Goal: Transaction & Acquisition: Purchase product/service

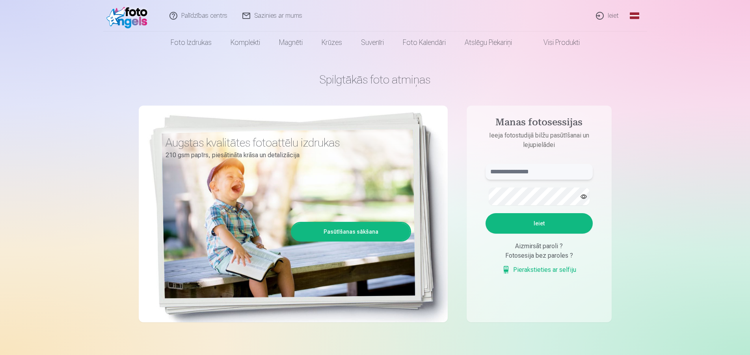
click at [499, 180] on input "text" at bounding box center [538, 172] width 107 height 16
type input "**********"
click at [537, 234] on button "Ieiet" at bounding box center [538, 223] width 107 height 20
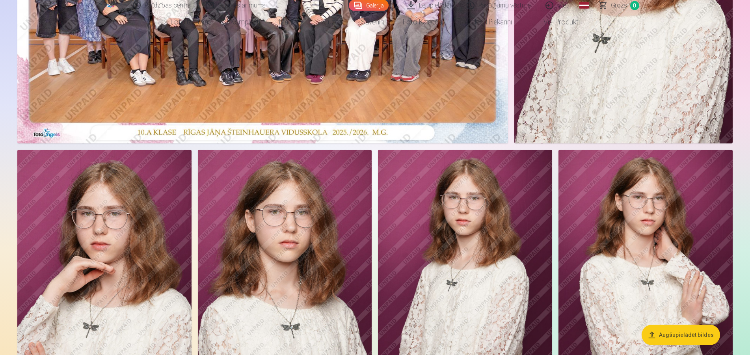
scroll to position [284, 0]
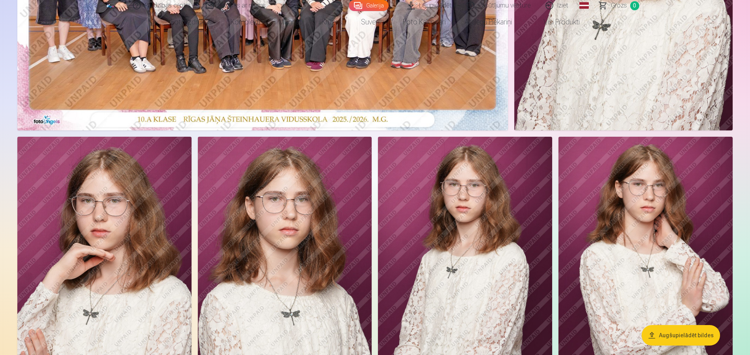
click at [745, 108] on aside "Augšupielādēt bildes" at bounding box center [374, 240] width 743 height 902
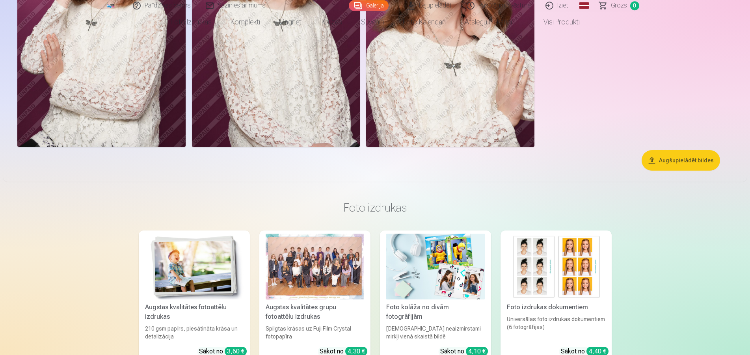
scroll to position [756, 0]
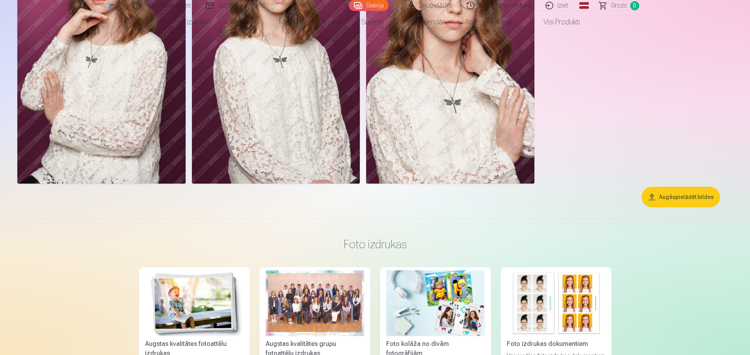
click at [641, 207] on button "Augšupielādēt bildes" at bounding box center [680, 197] width 78 height 20
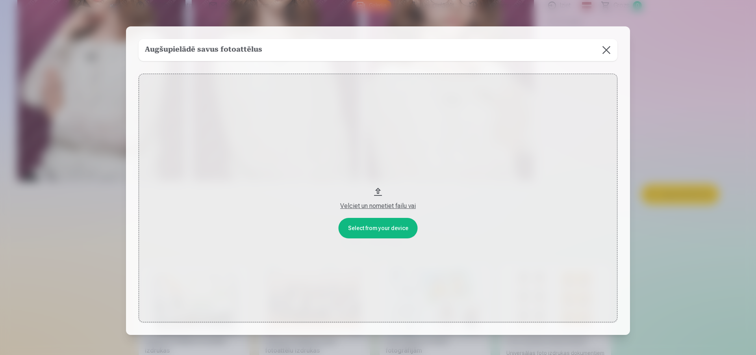
click at [375, 230] on button "Velciet un nometiet failu vai" at bounding box center [378, 198] width 479 height 249
click at [618, 51] on button at bounding box center [607, 50] width 22 height 22
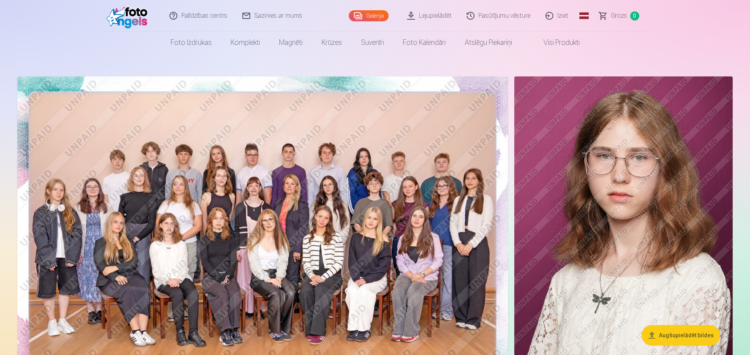
scroll to position [0, 0]
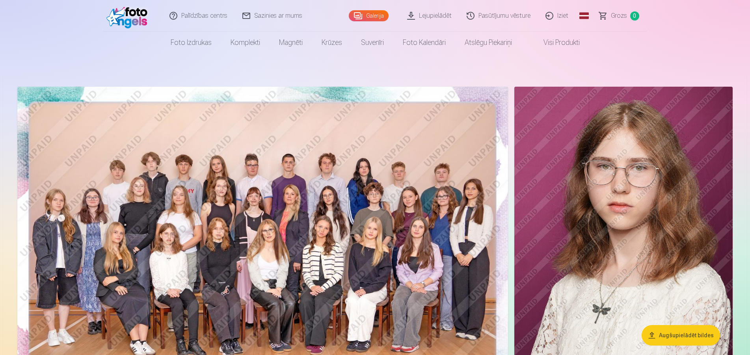
click at [400, 15] on link "Lejupielādēt" at bounding box center [429, 16] width 59 height 32
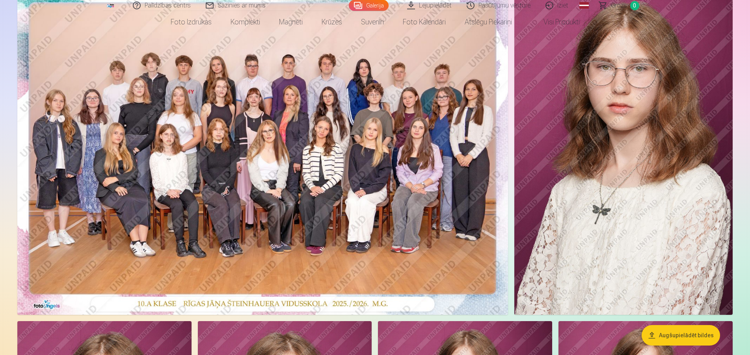
scroll to position [142, 0]
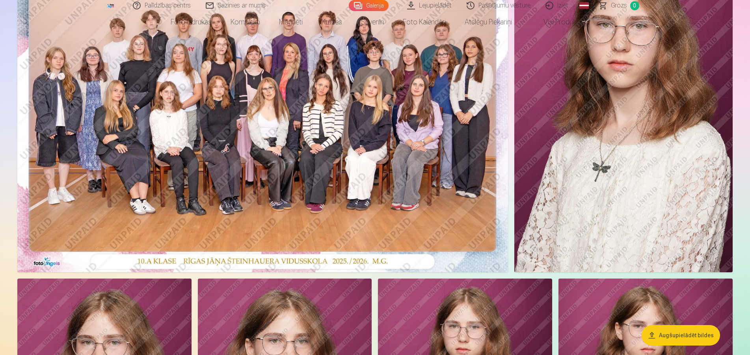
click at [309, 164] on img at bounding box center [262, 108] width 490 height 327
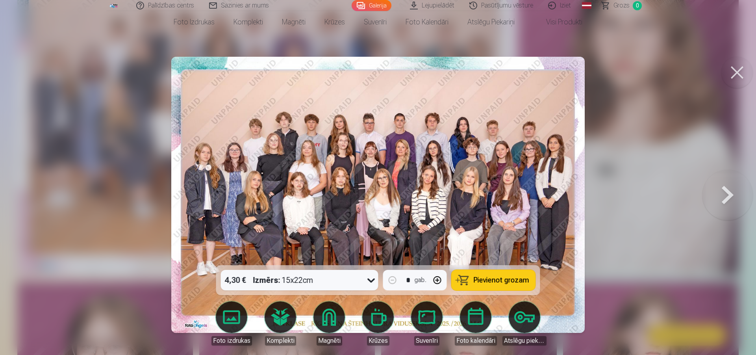
click at [499, 277] on span "Pievienot grozam" at bounding box center [502, 280] width 56 height 7
click at [737, 83] on button at bounding box center [738, 73] width 32 height 32
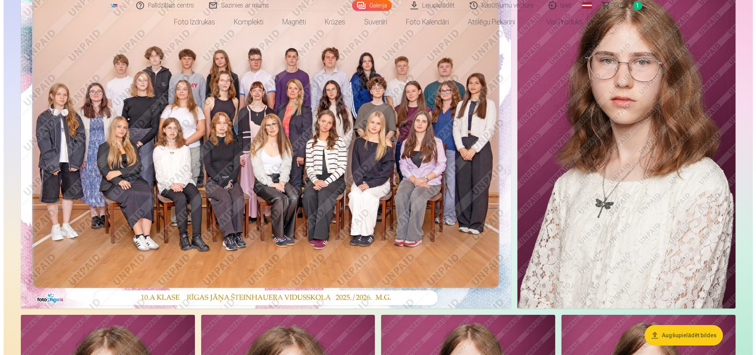
scroll to position [95, 0]
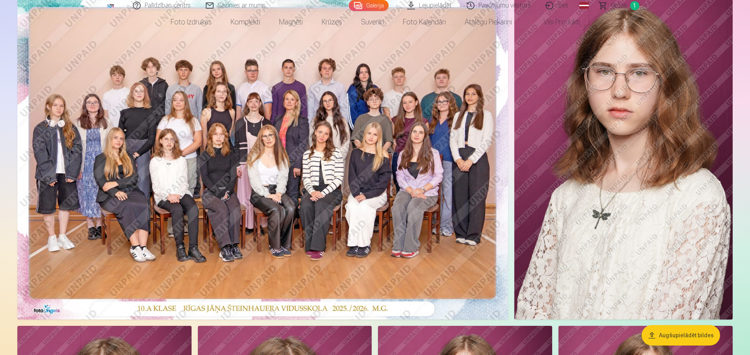
click at [647, 106] on img at bounding box center [623, 155] width 218 height 327
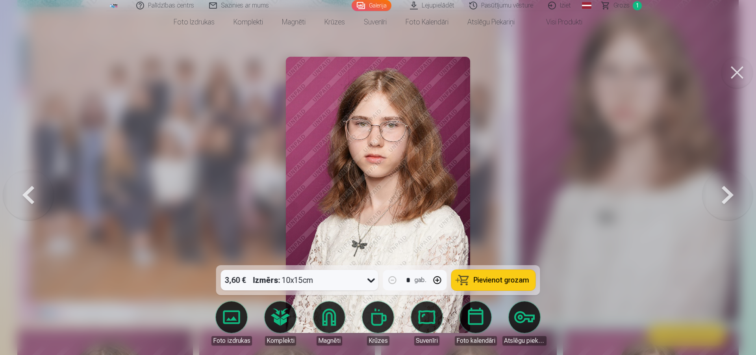
click at [509, 277] on span "Pievienot grozam" at bounding box center [502, 280] width 56 height 7
click at [268, 312] on link "Komplekti" at bounding box center [280, 323] width 44 height 44
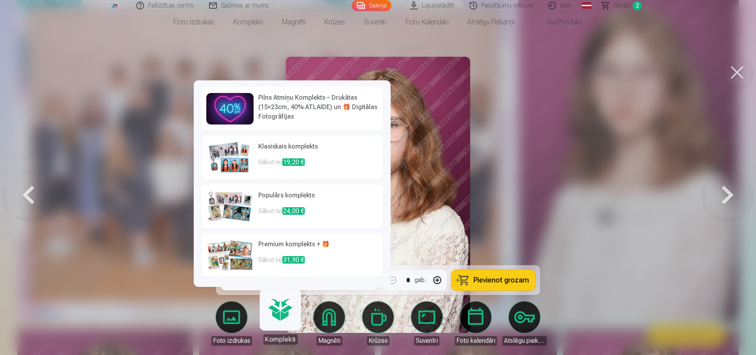
click at [295, 158] on span "19,20 €" at bounding box center [293, 161] width 22 height 7
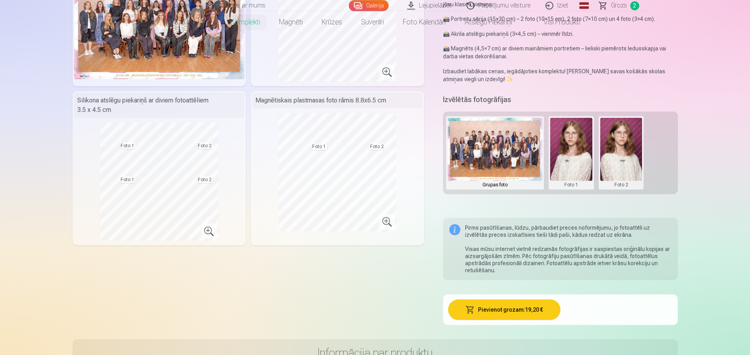
scroll to position [142, 0]
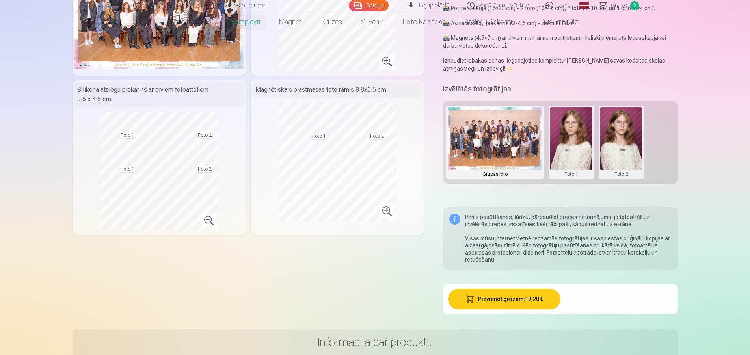
scroll to position [95, 0]
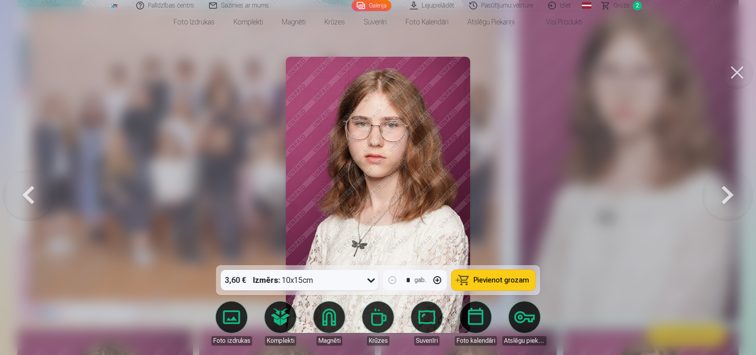
click at [547, 158] on div at bounding box center [378, 177] width 756 height 355
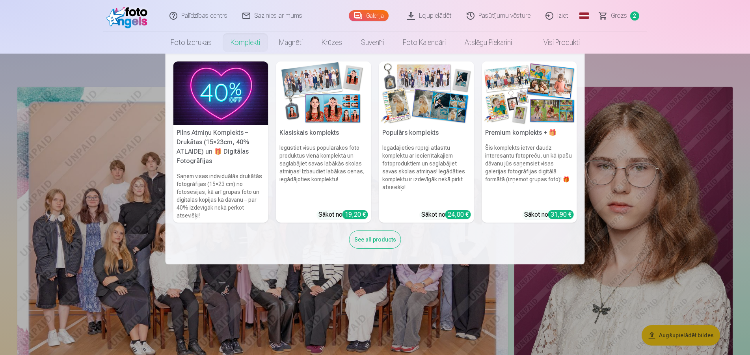
click at [230, 44] on link "Komplekti" at bounding box center [245, 43] width 48 height 22
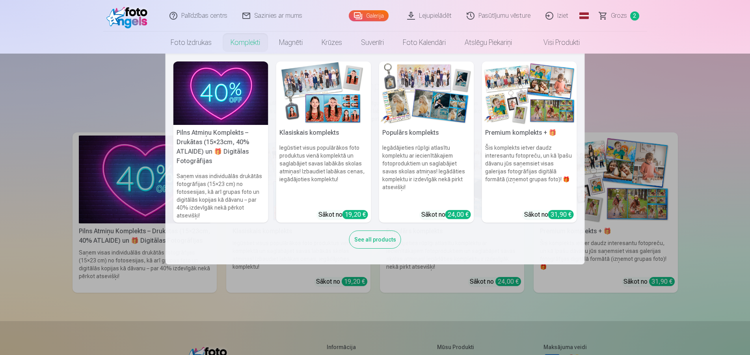
click at [227, 45] on link "Komplekti" at bounding box center [245, 43] width 48 height 22
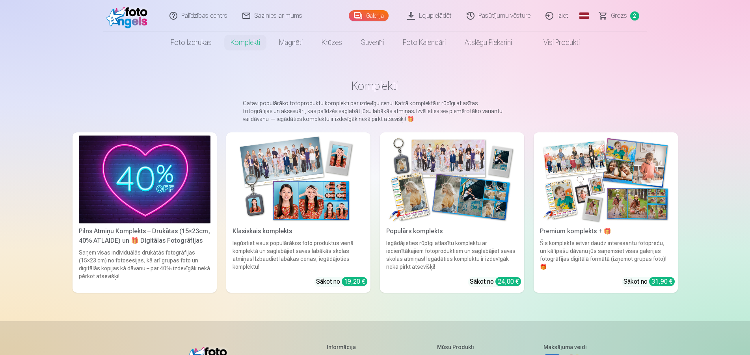
click at [348, 286] on div "19,20 €" at bounding box center [354, 281] width 26 height 9
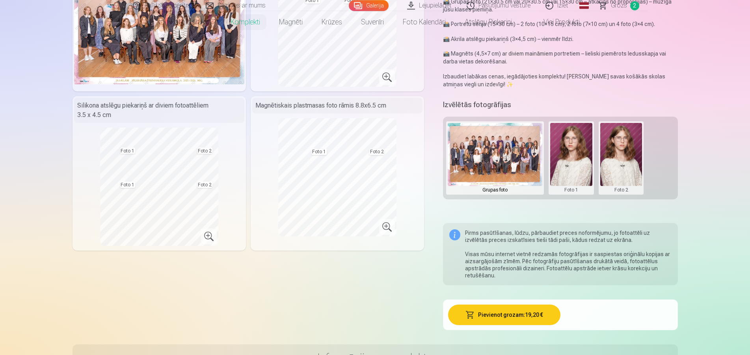
scroll to position [142, 0]
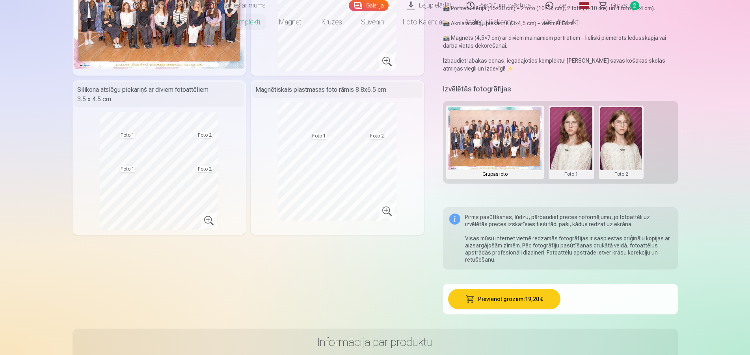
click at [627, 177] on button at bounding box center [621, 142] width 42 height 70
click at [716, 139] on div at bounding box center [375, 177] width 750 height 355
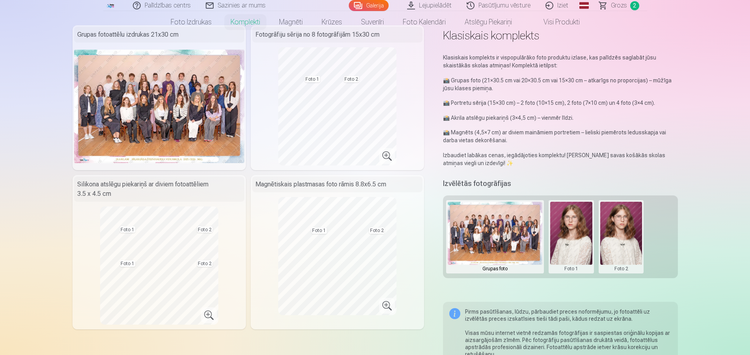
scroll to position [0, 0]
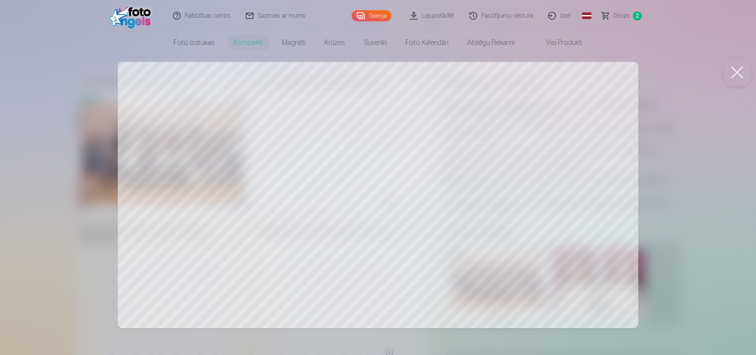
click at [734, 82] on button at bounding box center [738, 73] width 32 height 32
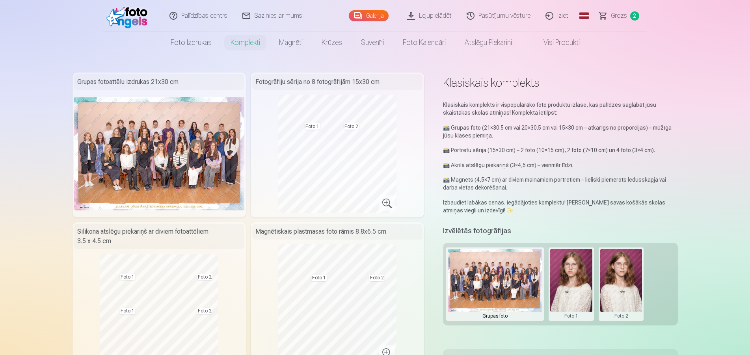
click at [633, 15] on span "2" at bounding box center [634, 15] width 9 height 9
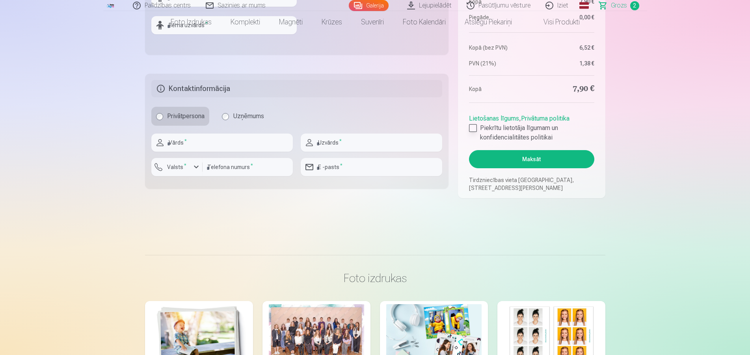
scroll to position [103, 0]
click at [473, 132] on div at bounding box center [473, 128] width 8 height 8
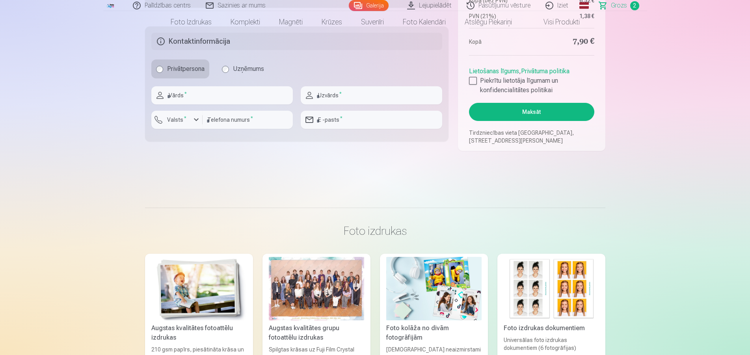
click at [524, 121] on button "Maksāt" at bounding box center [531, 112] width 125 height 18
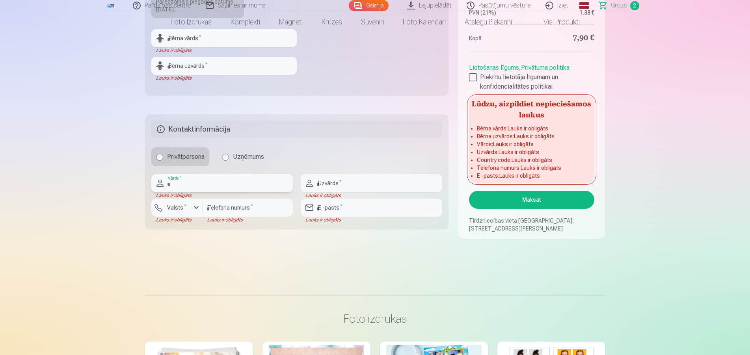
scroll to position [378, 0]
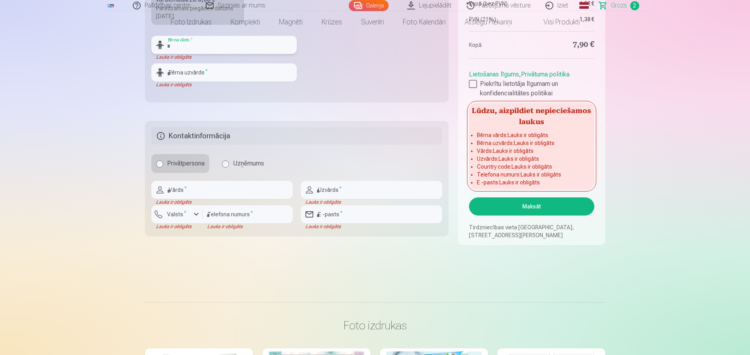
click at [176, 54] on input "text" at bounding box center [223, 45] width 145 height 18
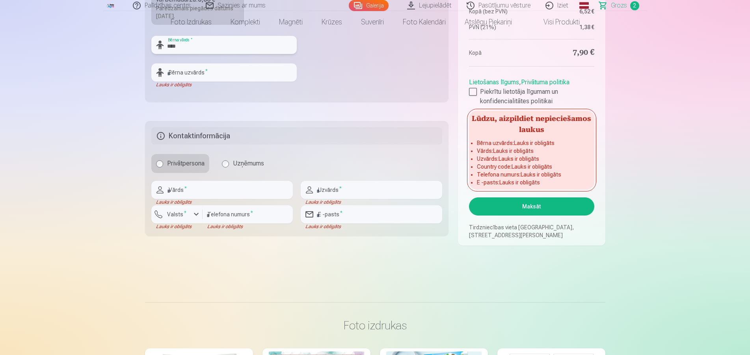
type input "****"
click at [179, 82] on input "text" at bounding box center [223, 72] width 145 height 18
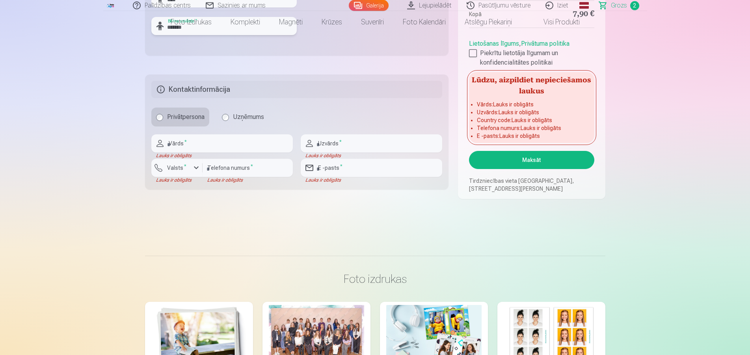
scroll to position [425, 0]
type input "*******"
click at [173, 152] on input "text" at bounding box center [221, 143] width 141 height 18
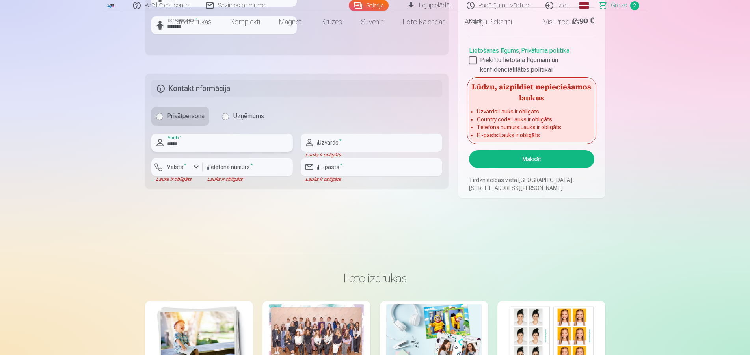
type input "*****"
click at [327, 152] on input "text" at bounding box center [371, 143] width 141 height 18
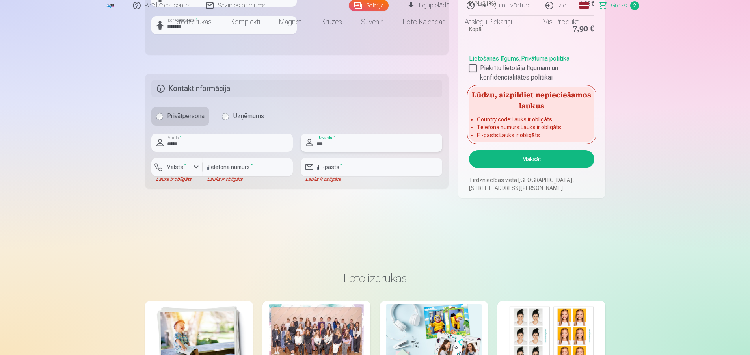
type input "****"
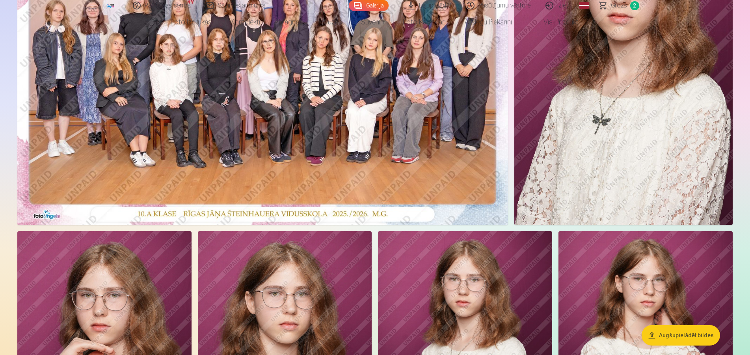
scroll to position [95, 0]
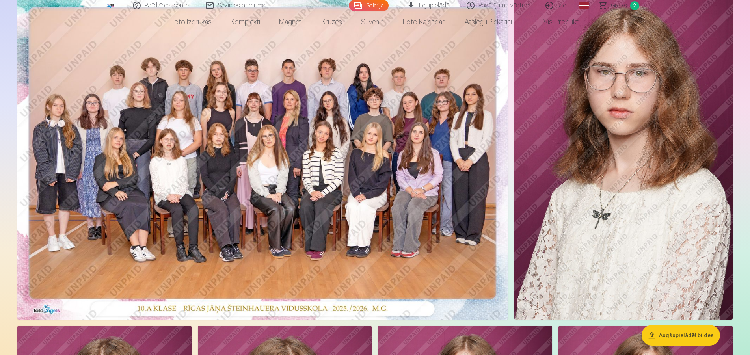
click at [615, 167] on img at bounding box center [623, 155] width 218 height 327
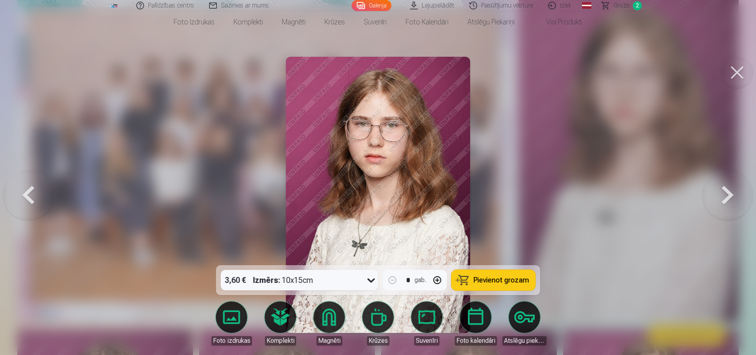
click at [366, 274] on icon at bounding box center [371, 280] width 13 height 13
click at [583, 172] on div at bounding box center [378, 177] width 756 height 355
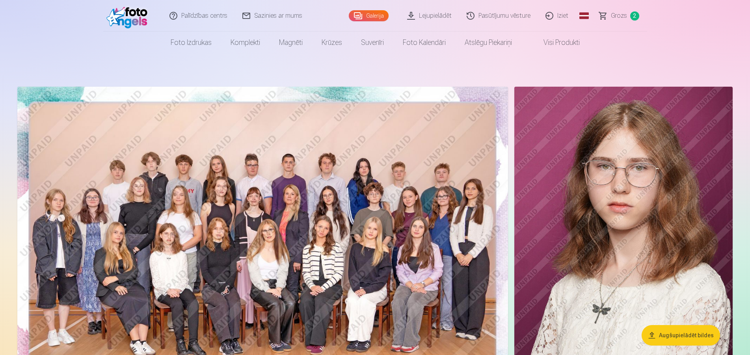
click at [616, 17] on span "Grozs" at bounding box center [619, 15] width 16 height 9
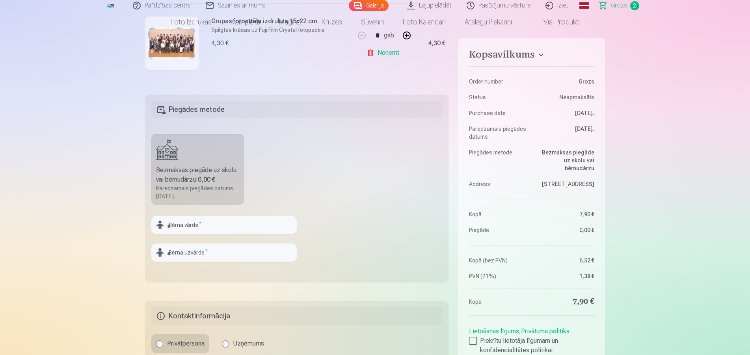
scroll to position [378, 0]
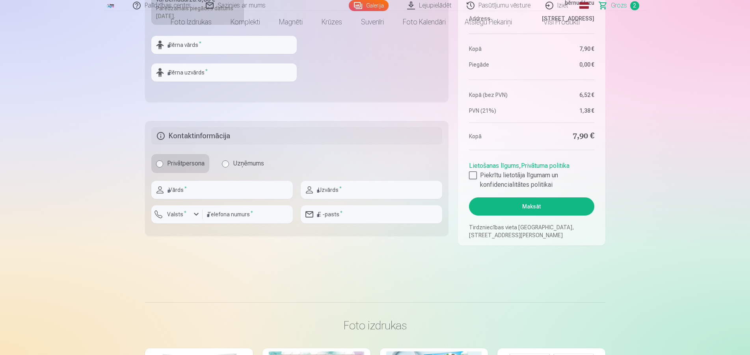
click at [525, 215] on button "Maksāt" at bounding box center [531, 206] width 125 height 18
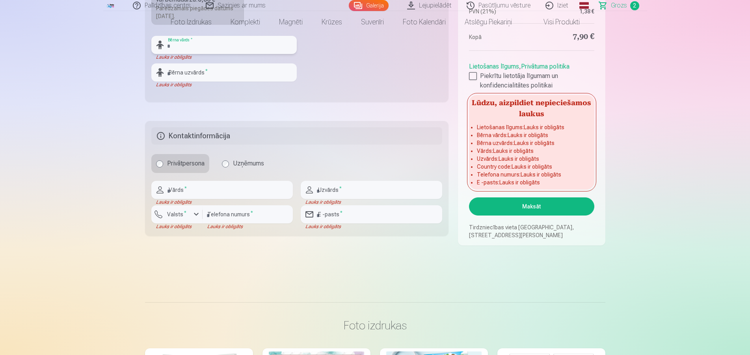
click at [186, 54] on input "text" at bounding box center [223, 45] width 145 height 18
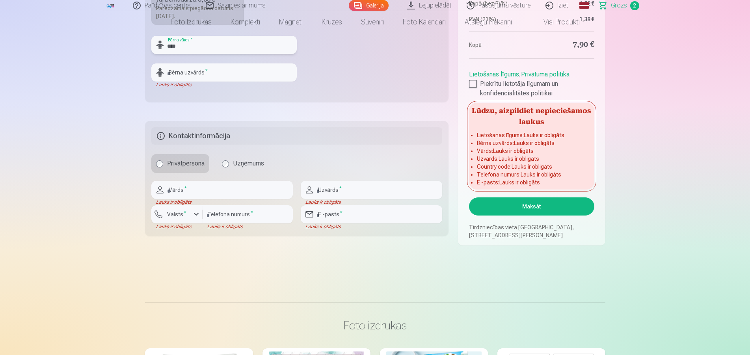
type input "****"
drag, startPoint x: 189, startPoint y: 103, endPoint x: 186, endPoint y: 113, distance: 11.0
click at [189, 82] on input "text" at bounding box center [223, 72] width 145 height 18
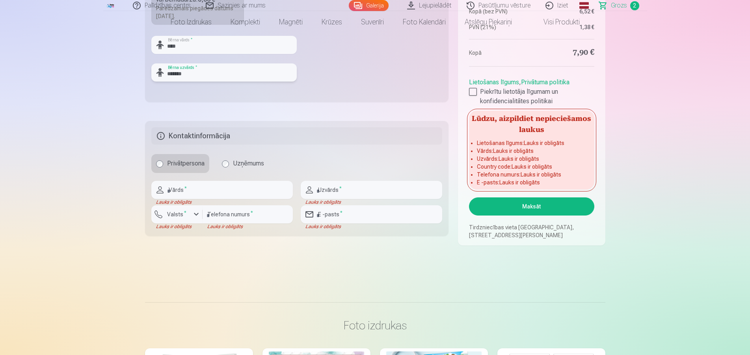
type input "*******"
click at [176, 199] on input "text" at bounding box center [221, 190] width 141 height 18
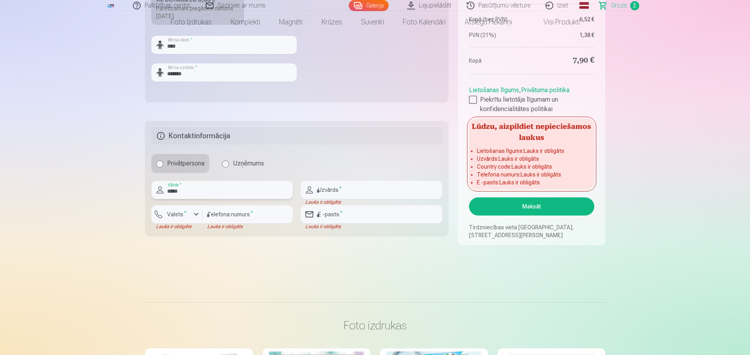
type input "*****"
click at [327, 199] on input "text" at bounding box center [371, 190] width 141 height 18
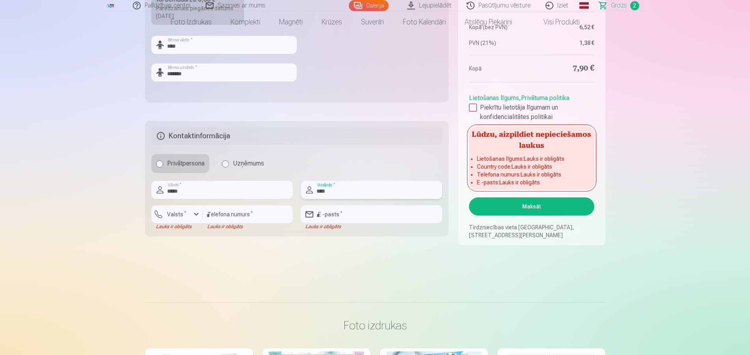
type input "****"
click at [197, 219] on div "button" at bounding box center [195, 214] width 9 height 9
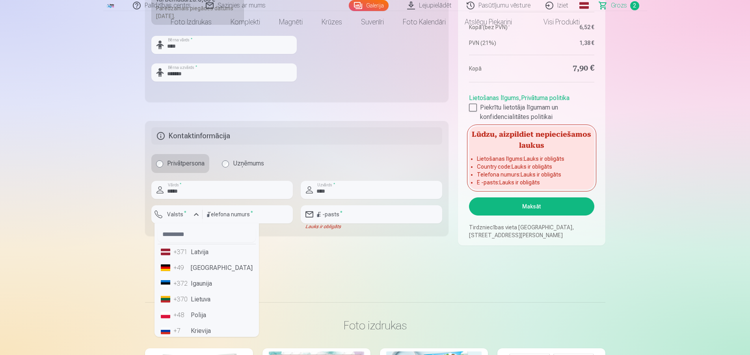
click at [198, 260] on li "+371 Latvija" at bounding box center [207, 252] width 98 height 16
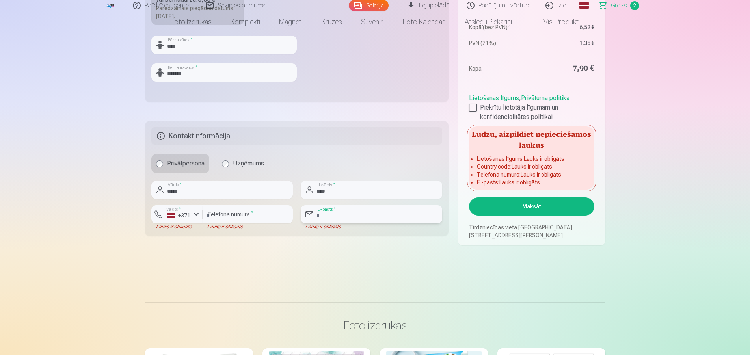
click at [332, 223] on input "email" at bounding box center [371, 214] width 141 height 18
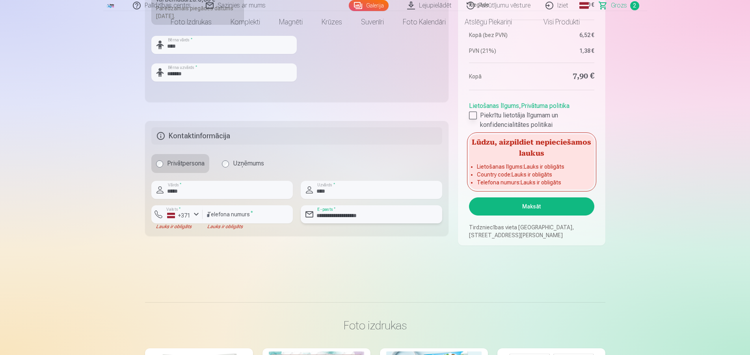
type input "**********"
click at [475, 119] on div at bounding box center [473, 115] width 8 height 8
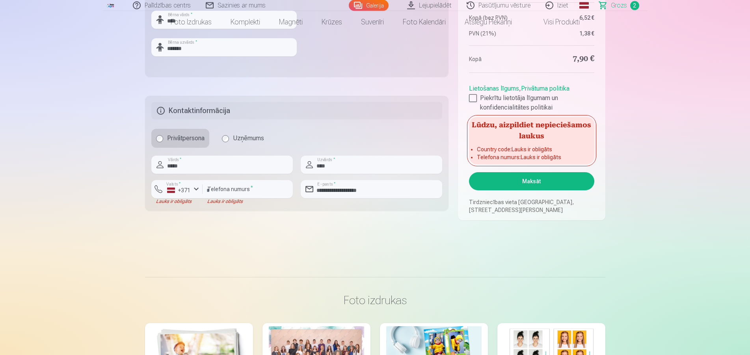
scroll to position [425, 0]
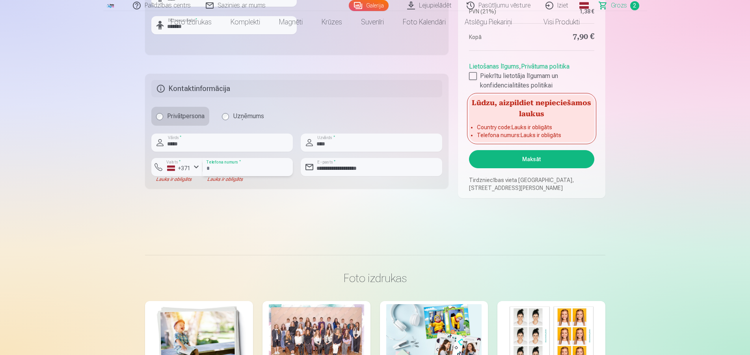
click at [226, 176] on input "number" at bounding box center [247, 167] width 90 height 18
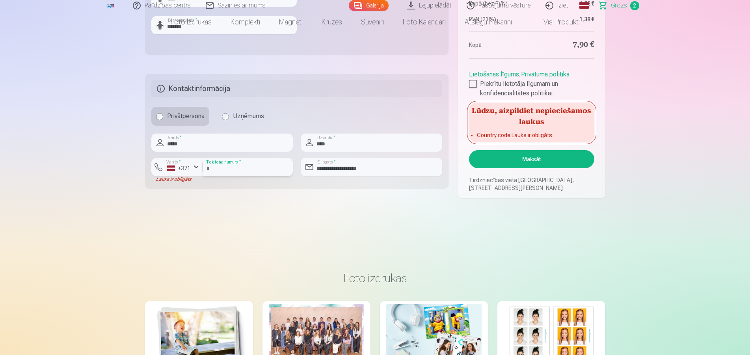
type input "********"
click at [197, 172] on div "button" at bounding box center [195, 166] width 9 height 9
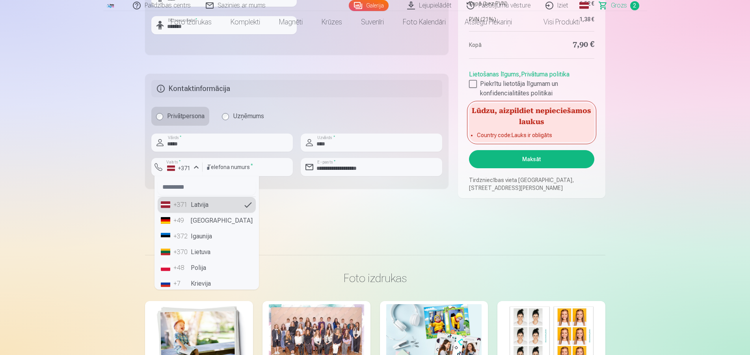
click at [201, 213] on li "+371 Latvija" at bounding box center [207, 205] width 98 height 16
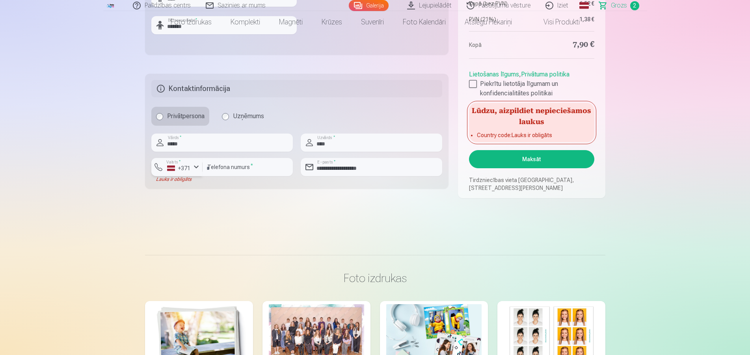
click at [197, 172] on div "button" at bounding box center [195, 166] width 9 height 9
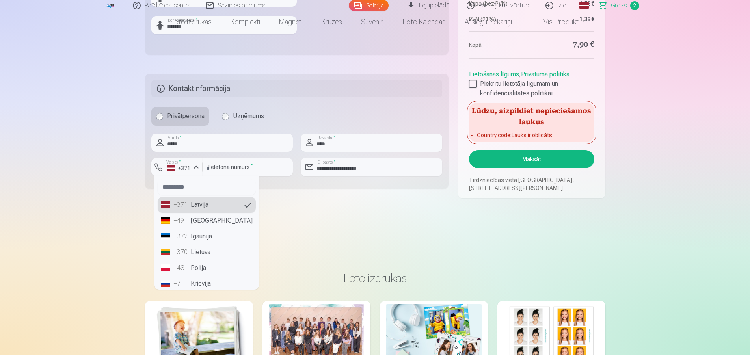
click at [179, 210] on div "+371" at bounding box center [181, 204] width 16 height 9
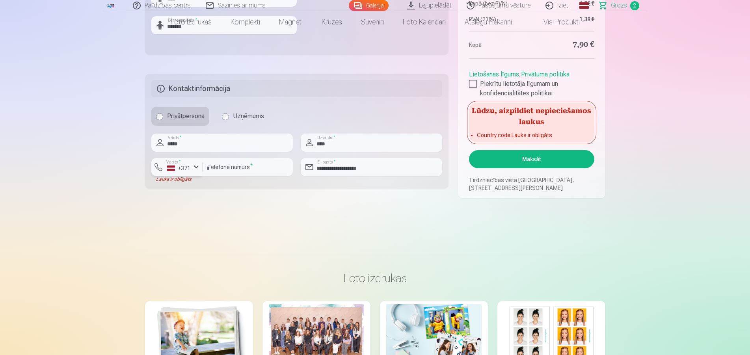
click at [193, 172] on div "button" at bounding box center [195, 166] width 9 height 9
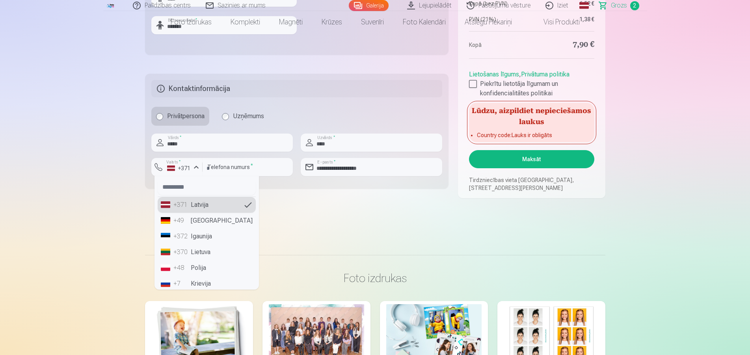
click at [194, 228] on li "+49 Germany" at bounding box center [207, 221] width 98 height 16
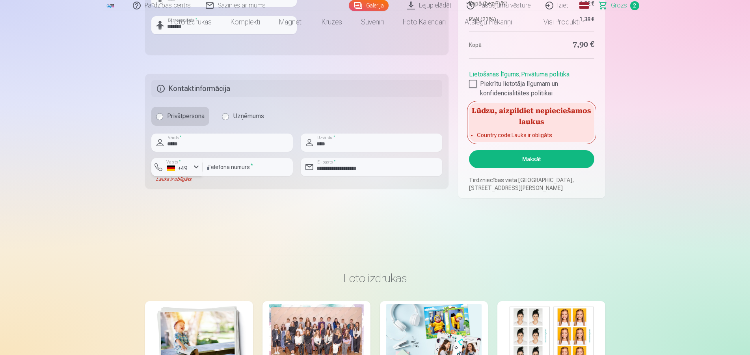
click at [196, 172] on div "button" at bounding box center [195, 166] width 9 height 9
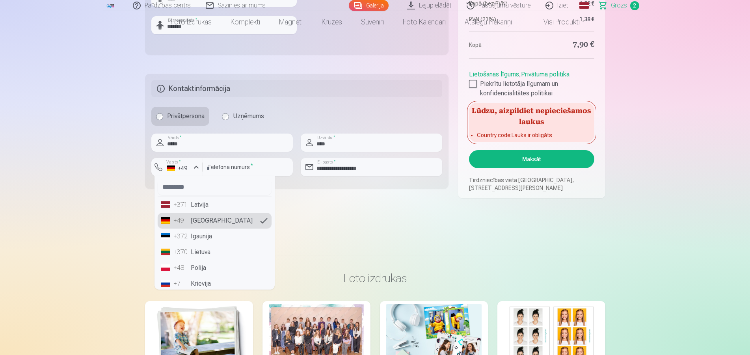
click at [200, 213] on li "+371 Latvija" at bounding box center [215, 205] width 114 height 16
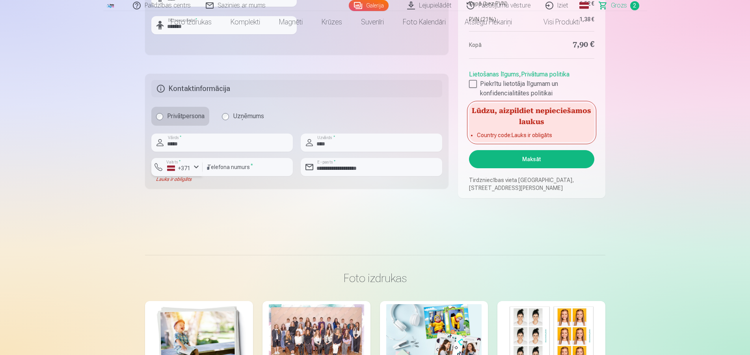
click at [176, 172] on div "+371" at bounding box center [179, 168] width 24 height 8
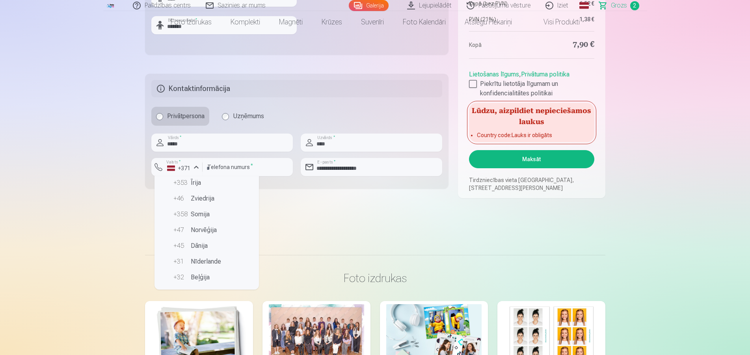
scroll to position [454, 0]
click at [205, 169] on li "+386 Slovēnija" at bounding box center [207, 161] width 98 height 16
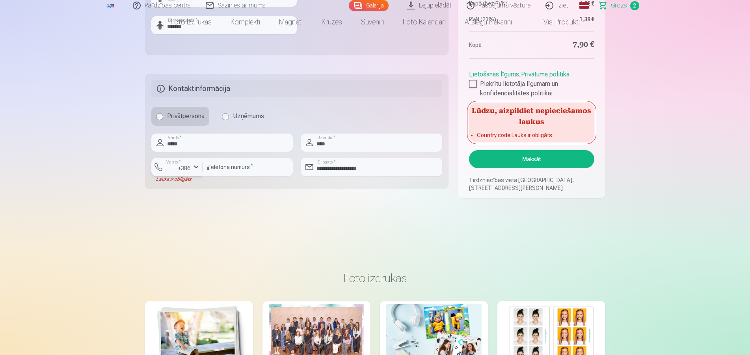
click at [197, 172] on div "button" at bounding box center [195, 166] width 9 height 9
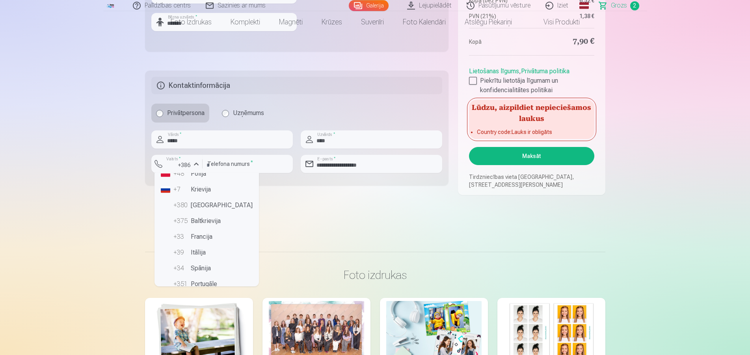
scroll to position [0, 0]
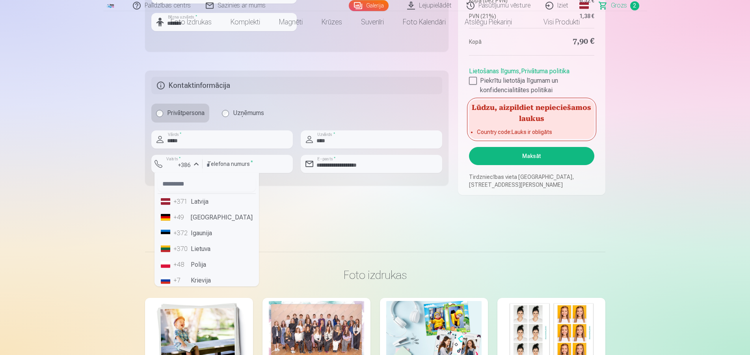
click at [203, 210] on li "+371 Latvija" at bounding box center [207, 202] width 98 height 16
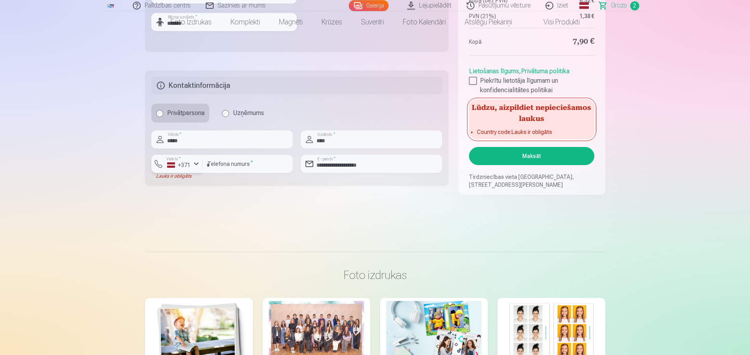
click at [161, 173] on button "Valsts * +371" at bounding box center [176, 164] width 51 height 18
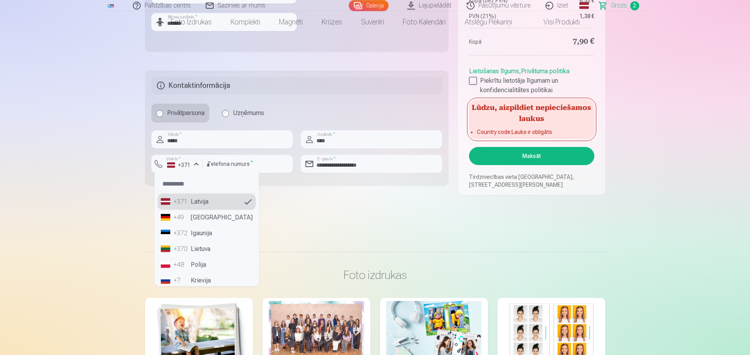
click at [203, 210] on li "+371 Latvija" at bounding box center [207, 202] width 98 height 16
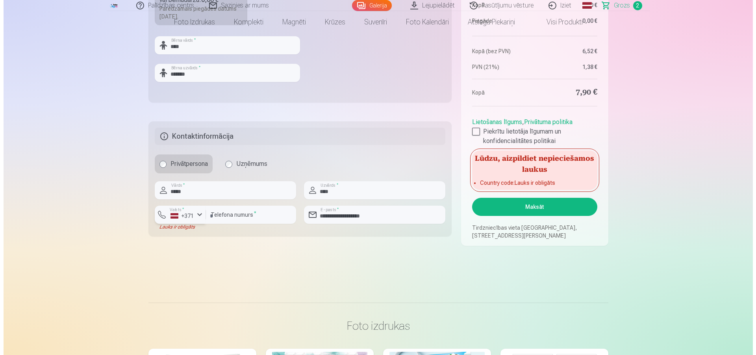
scroll to position [429, 0]
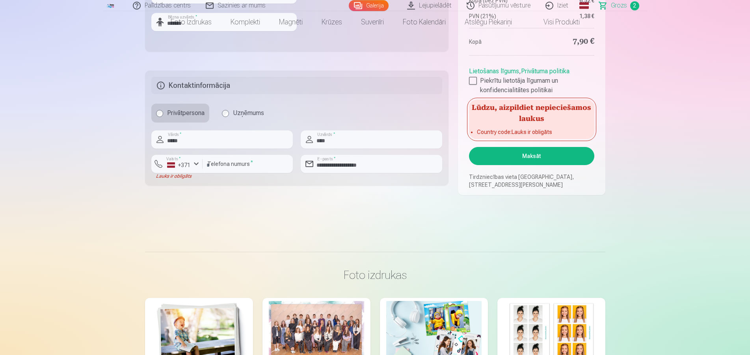
click at [524, 165] on button "Maksāt" at bounding box center [531, 156] width 125 height 18
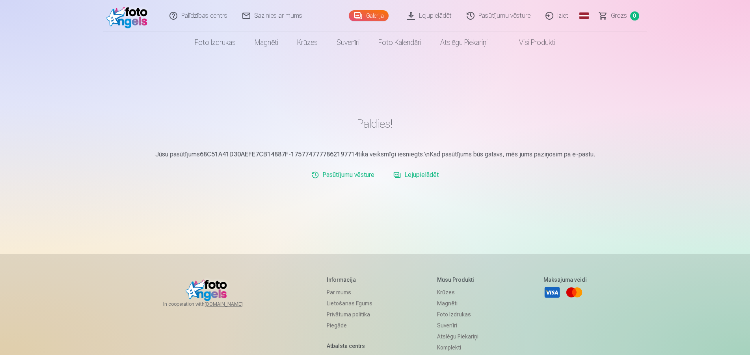
click at [546, 17] on link "Iziet" at bounding box center [557, 16] width 38 height 32
